Goal: Task Accomplishment & Management: Manage account settings

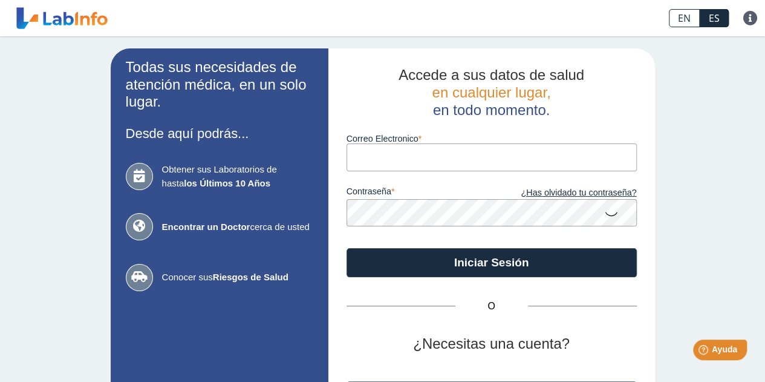
click at [437, 166] on input "Correo Electronico" at bounding box center [492, 156] width 290 height 27
type input "[EMAIL_ADDRESS][DOMAIN_NAME]"
click at [368, 328] on div "O ¿Necesitas una cuenta? Regístrate" at bounding box center [492, 358] width 290 height 163
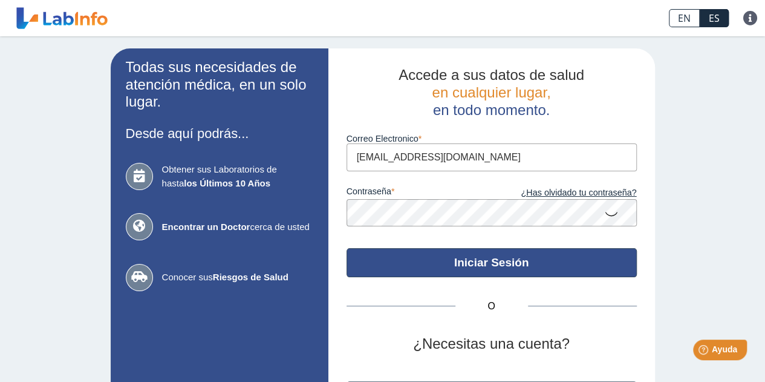
click at [466, 257] on button "Iniciar Sesión" at bounding box center [492, 262] width 290 height 29
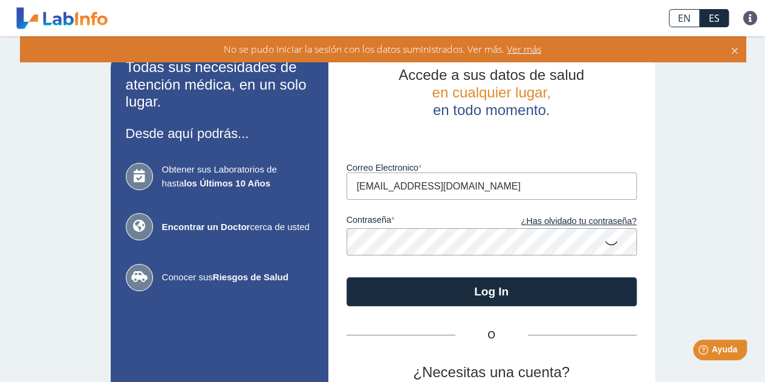
click at [604, 243] on icon at bounding box center [611, 242] width 15 height 24
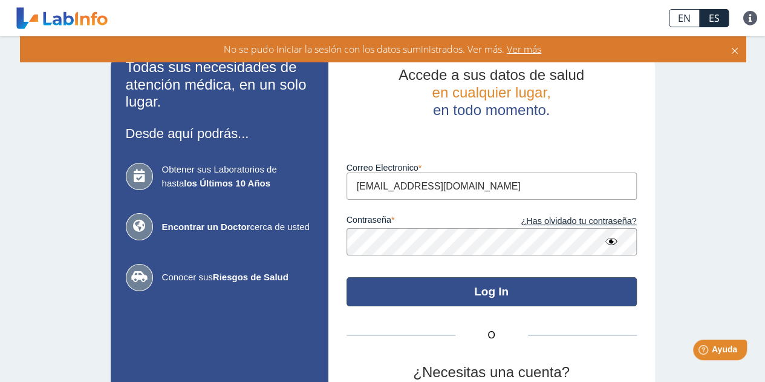
click at [441, 297] on button "Log In" at bounding box center [492, 291] width 290 height 29
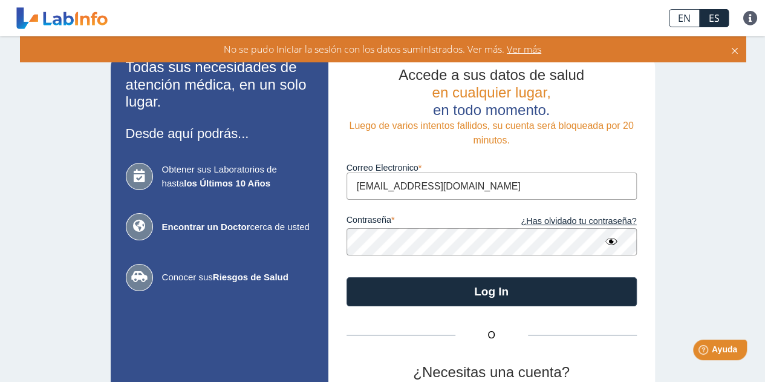
click at [275, 247] on app-login "Todas sus necesidades de atención médica, en un solo lugar. Desde aquí podrás..…" at bounding box center [383, 267] width 544 height 438
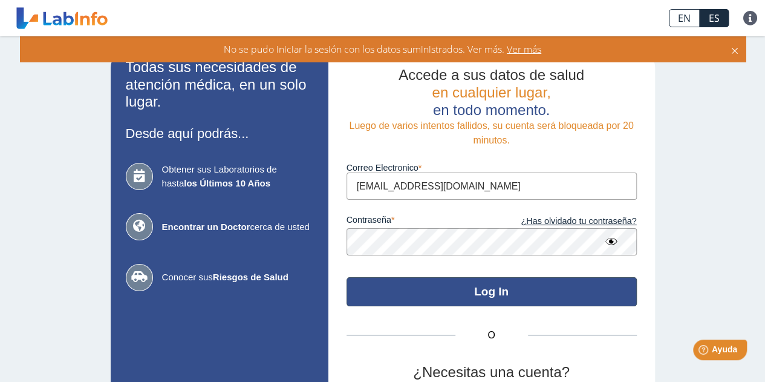
click at [369, 293] on button "Log In" at bounding box center [492, 291] width 290 height 29
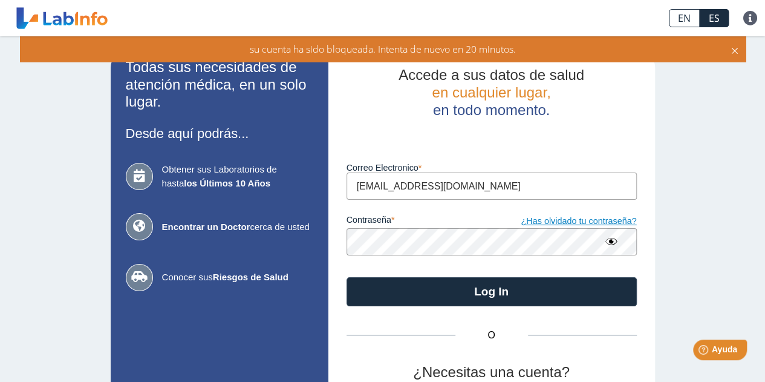
click at [541, 223] on link "¿Has olvidado tu contraseña?" at bounding box center [564, 221] width 145 height 13
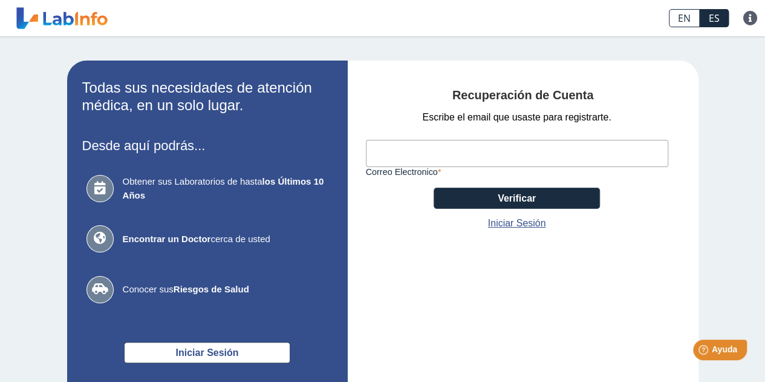
click at [421, 148] on input "Correo Electronico" at bounding box center [517, 153] width 302 height 27
type input "[EMAIL_ADDRESS][DOMAIN_NAME]"
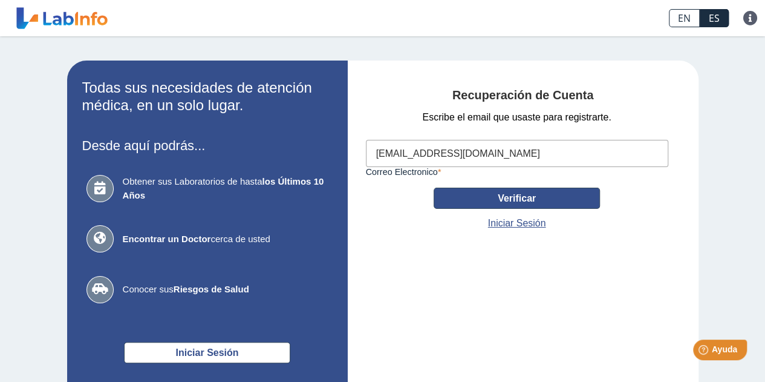
click at [446, 203] on button "Verificar" at bounding box center [517, 197] width 166 height 21
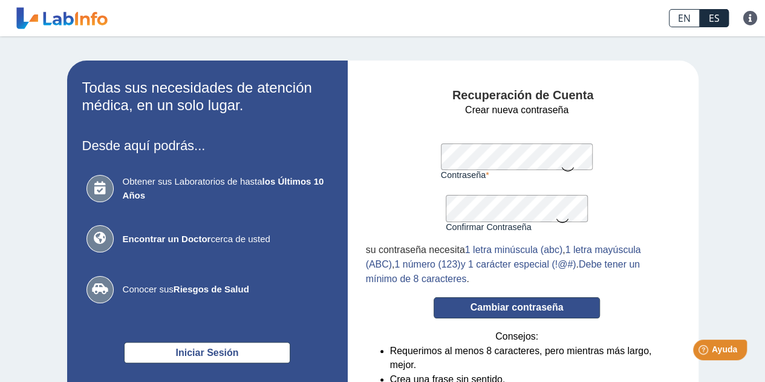
click at [480, 311] on button "Cambiar contraseña" at bounding box center [517, 307] width 166 height 21
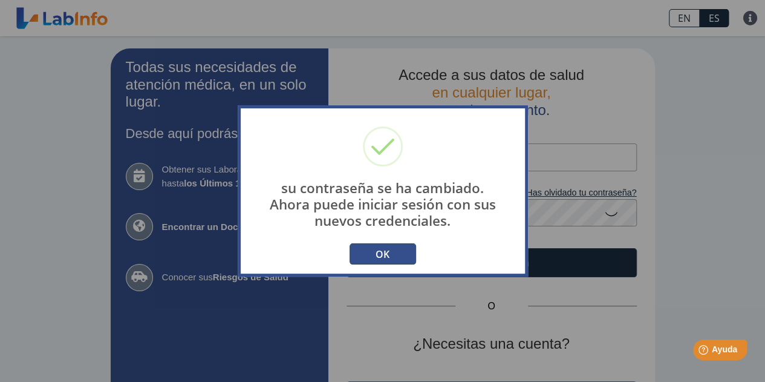
click at [382, 253] on button "OK" at bounding box center [383, 253] width 67 height 21
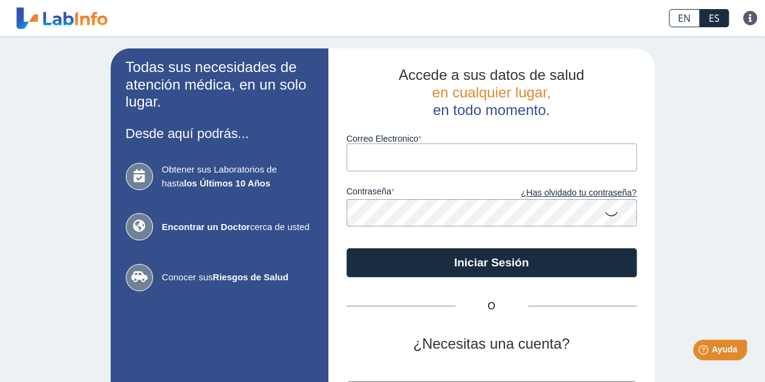
click at [463, 169] on input "Correo Electronico" at bounding box center [492, 156] width 290 height 27
type input "[EMAIL_ADDRESS][DOMAIN_NAME]"
click at [264, 219] on app-login "Todas sus necesidades de atención médica, en un solo lugar. Desde aquí podrás..…" at bounding box center [383, 252] width 544 height 409
click at [584, 306] on div "O" at bounding box center [492, 306] width 290 height 15
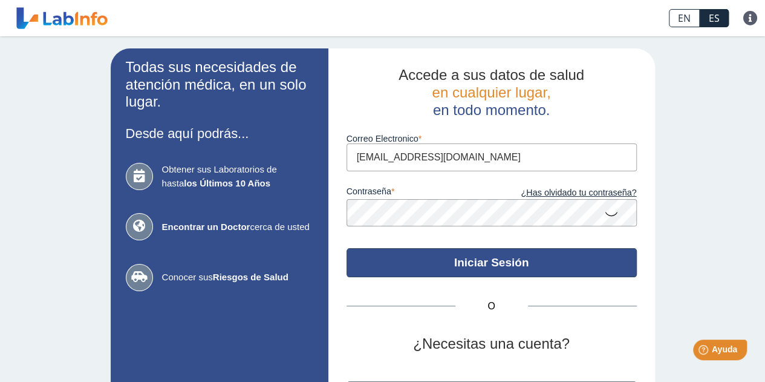
click at [504, 260] on button "Iniciar Sesión" at bounding box center [492, 262] width 290 height 29
